Goal: Information Seeking & Learning: Learn about a topic

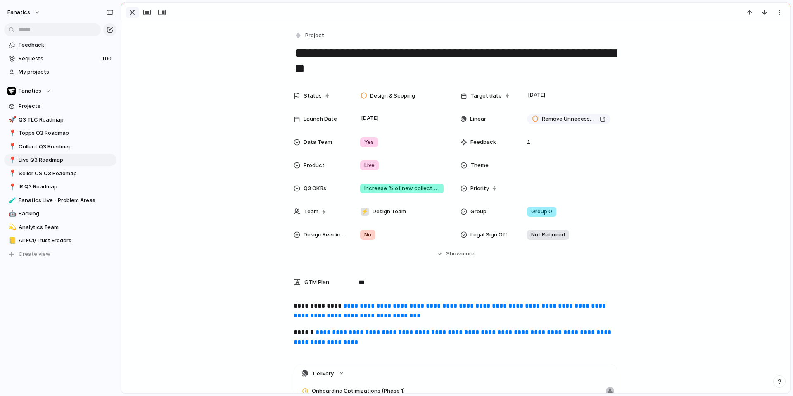
click at [134, 14] on div "button" at bounding box center [132, 12] width 10 height 10
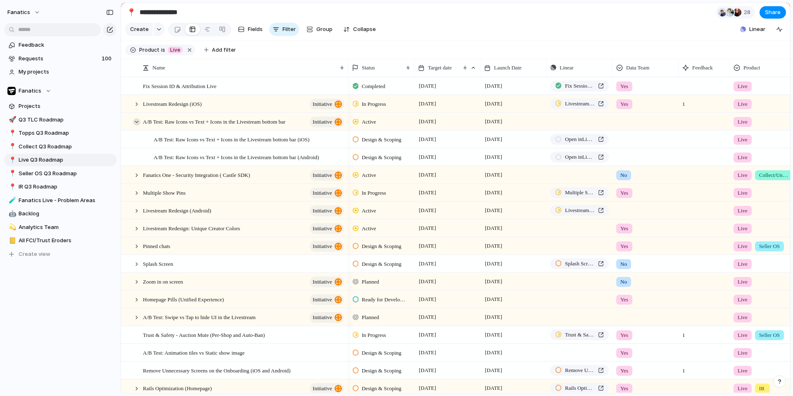
click at [137, 122] on div at bounding box center [136, 121] width 7 height 7
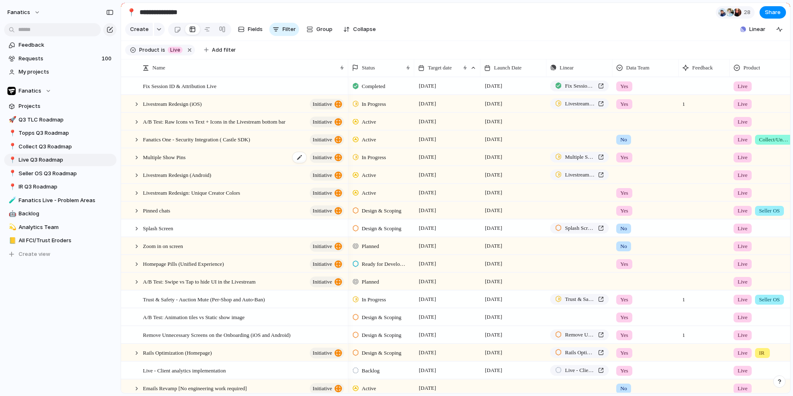
click at [185, 161] on div "Multiple Show Pins initiative" at bounding box center [244, 157] width 202 height 17
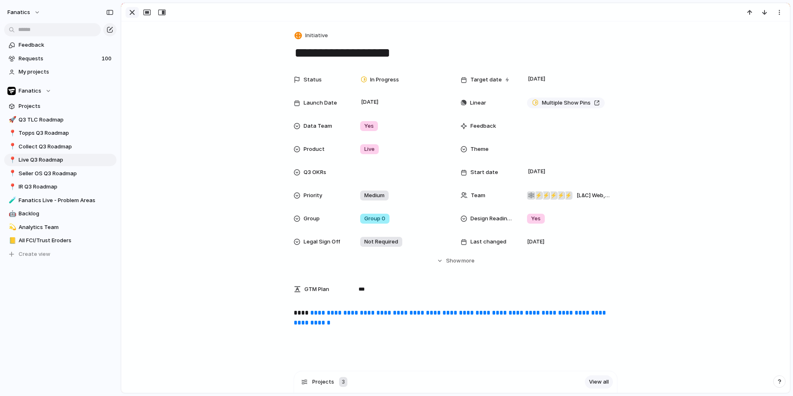
click at [131, 13] on div "button" at bounding box center [132, 12] width 10 height 10
